Goal: Information Seeking & Learning: Learn about a topic

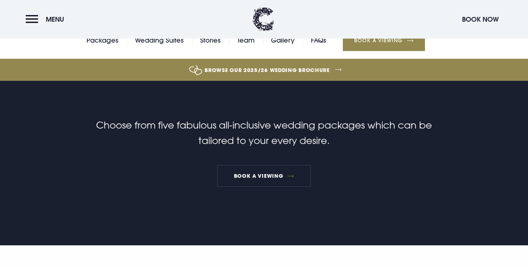
scroll to position [201, 0]
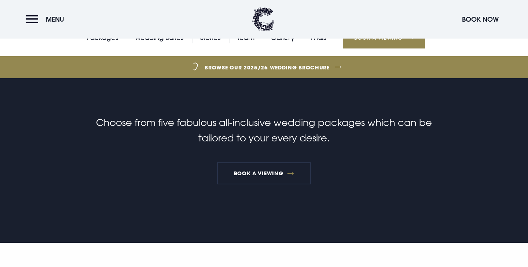
click at [319, 68] on link "Browse our 2025/26 wedding brochure" at bounding box center [267, 68] width 1181 height 28
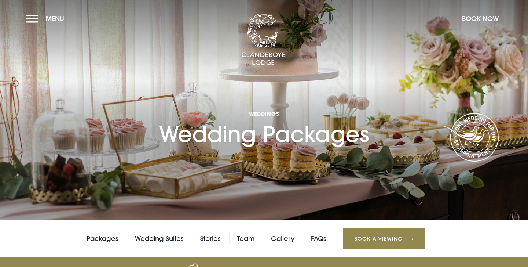
scroll to position [0, 0]
click at [318, 237] on link "FAQs" at bounding box center [318, 238] width 15 height 11
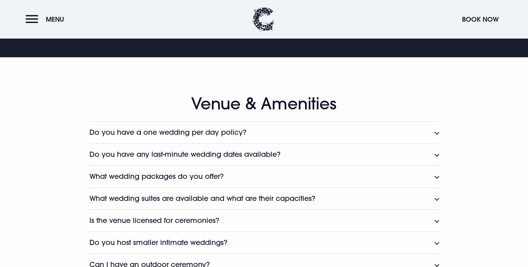
scroll to position [316, 0]
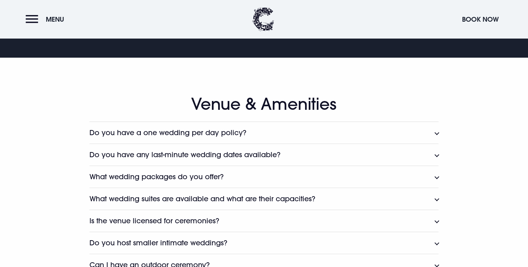
click at [435, 154] on button "Do you have any last-minute wedding dates available?" at bounding box center [263, 154] width 349 height 22
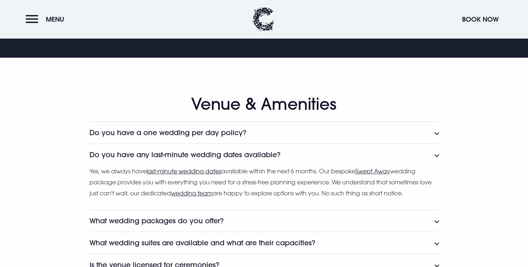
click at [209, 171] on u "last-minute wedding dates" at bounding box center [184, 170] width 74 height 7
click at [436, 219] on button "What wedding packages do you offer?" at bounding box center [263, 220] width 349 height 22
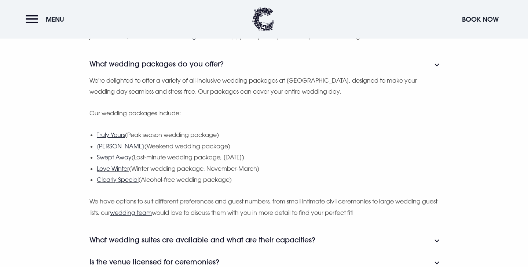
scroll to position [477, 0]
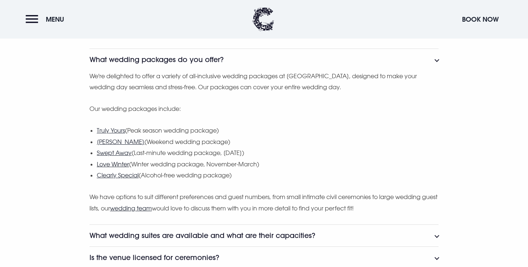
click at [118, 163] on u "Love Winter" at bounding box center [113, 163] width 32 height 7
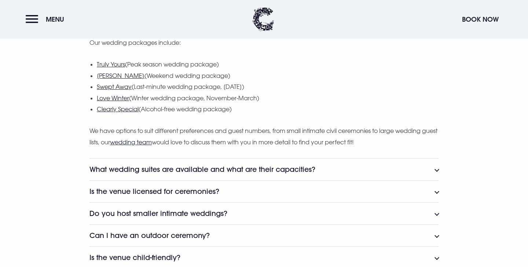
scroll to position [543, 0]
click at [434, 170] on button "What wedding suites are available and what are their capacities?" at bounding box center [263, 169] width 349 height 22
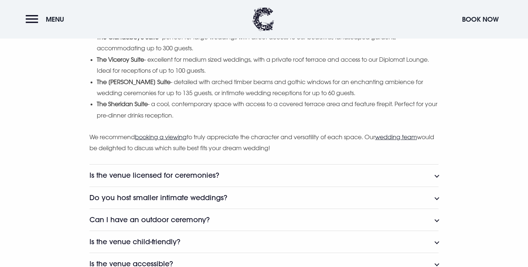
scroll to position [725, 0]
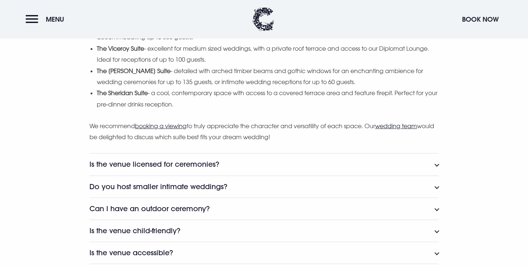
click at [437, 187] on button "Do you host smaller intimate weddings?" at bounding box center [263, 186] width 349 height 22
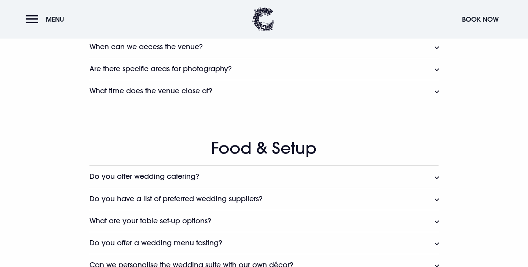
scroll to position [1226, 0]
click at [436, 170] on button "Do you offer wedding catering?" at bounding box center [263, 176] width 349 height 22
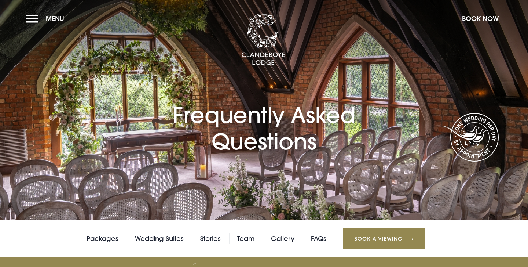
scroll to position [0, 0]
click at [32, 17] on button "Menu" at bounding box center [47, 19] width 42 height 16
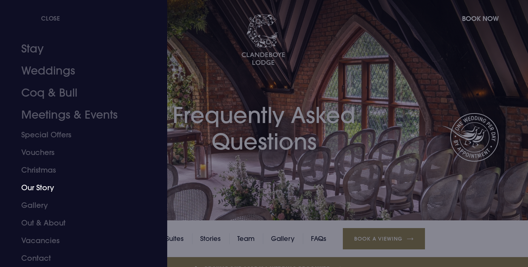
scroll to position [9, 0]
click at [39, 260] on link "Contact" at bounding box center [79, 258] width 116 height 18
